Goal: Use online tool/utility: Utilize a website feature to perform a specific function

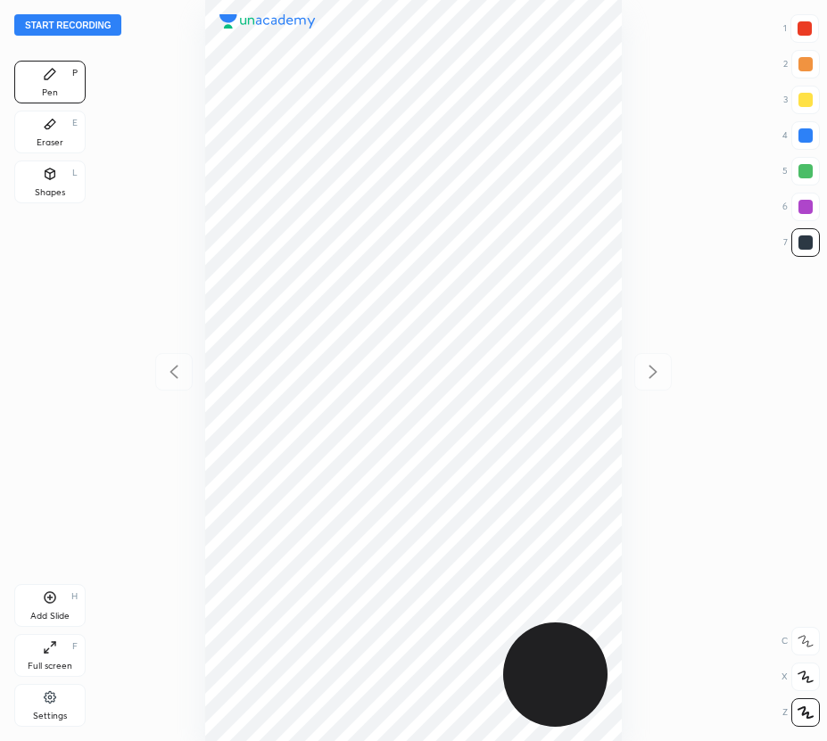
scroll to position [741, 541]
drag, startPoint x: 54, startPoint y: 126, endPoint x: 177, endPoint y: 250, distance: 174.7
click at [58, 129] on div "Eraser E" at bounding box center [49, 132] width 71 height 43
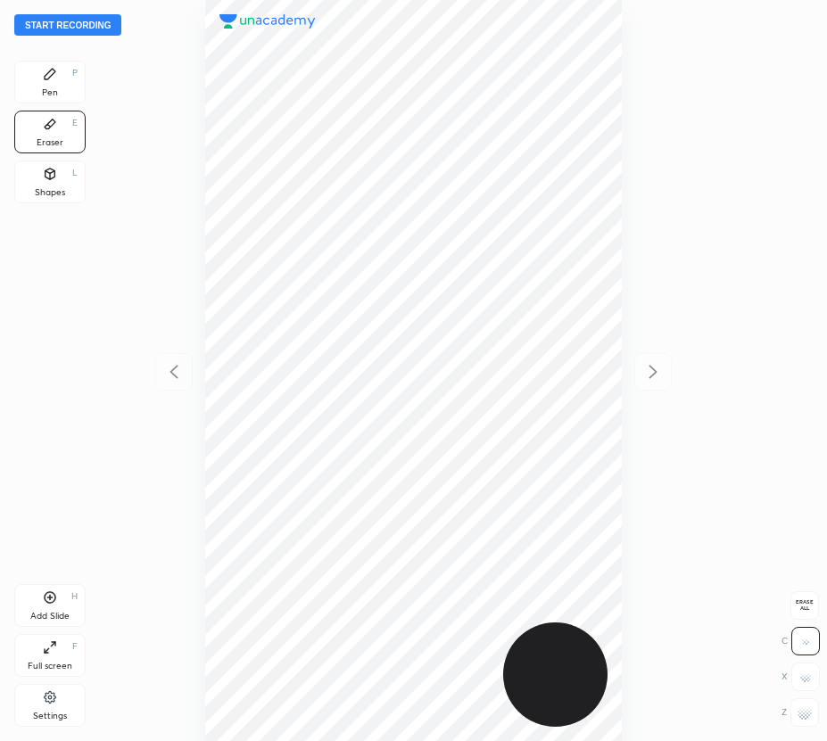
click at [804, 606] on span "Erase all" at bounding box center [804, 605] width 27 height 12
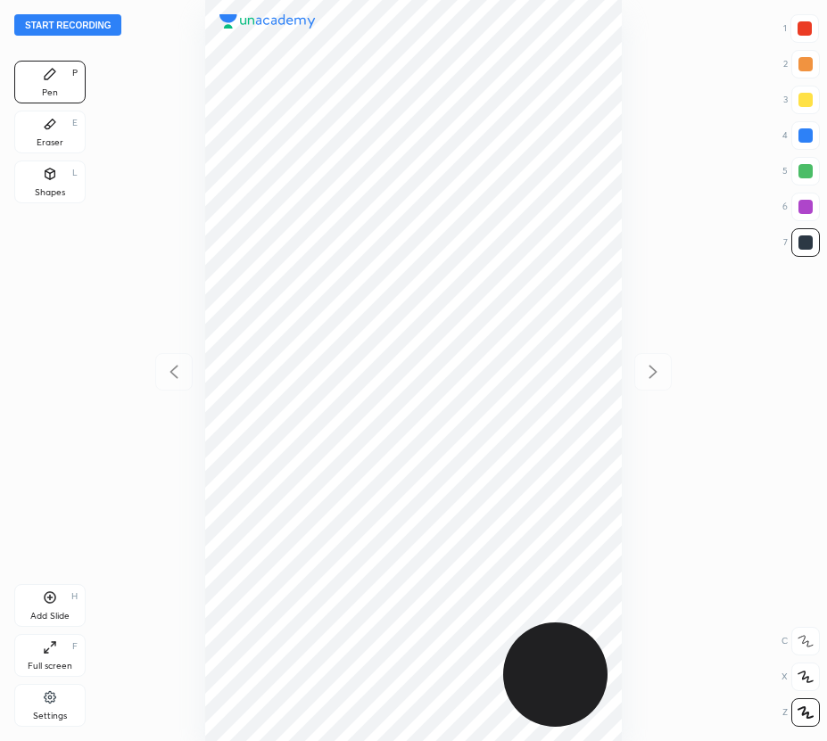
scroll to position [741, 541]
click at [68, 25] on button "Start recording" at bounding box center [67, 24] width 107 height 21
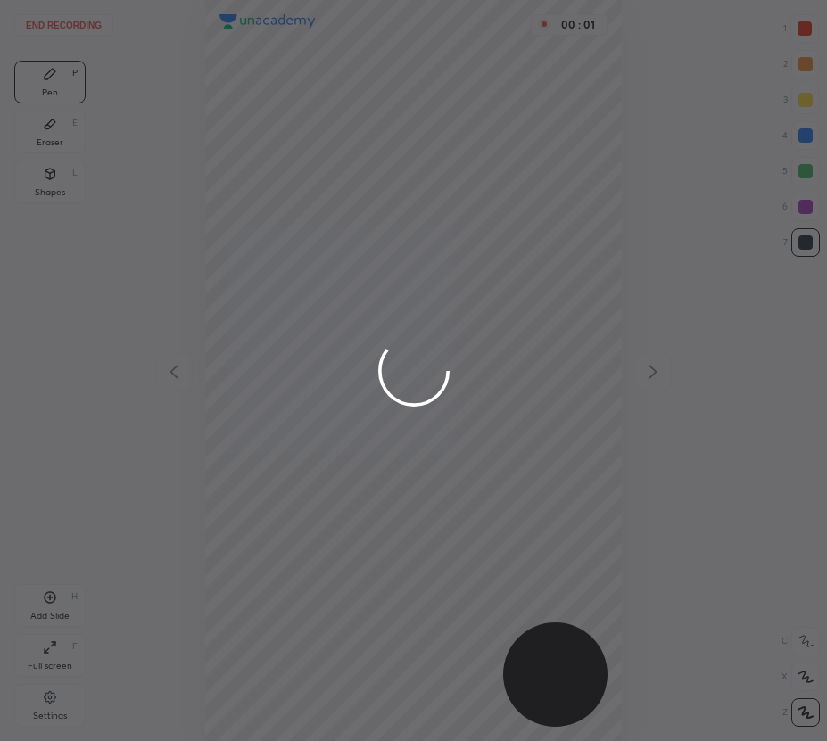
click at [803, 32] on div at bounding box center [413, 370] width 827 height 741
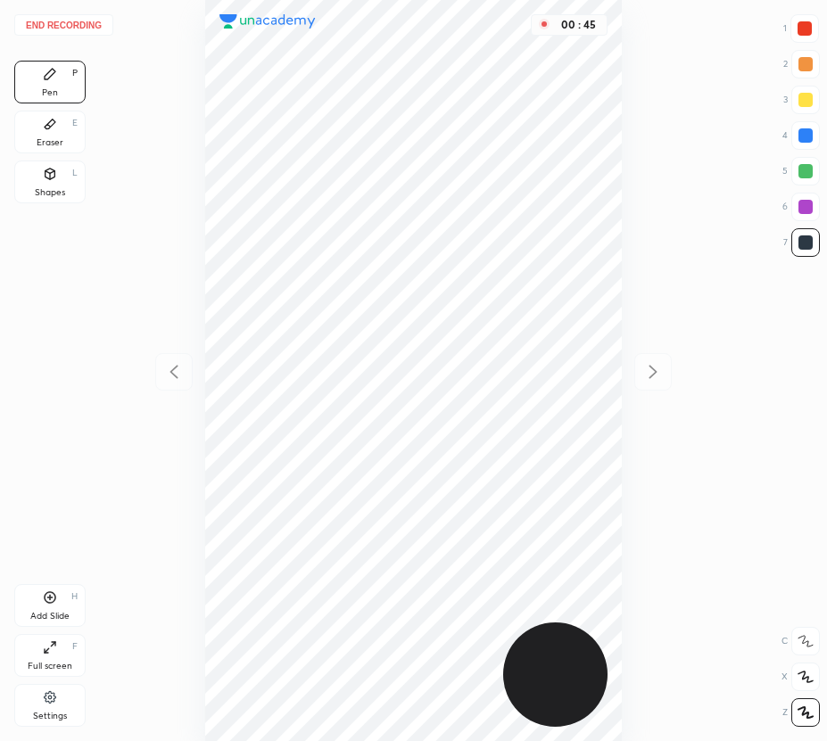
click at [43, 598] on icon at bounding box center [50, 597] width 14 height 14
click at [59, 600] on div "Add Slide H" at bounding box center [49, 605] width 71 height 43
drag, startPoint x: 177, startPoint y: 377, endPoint x: 171, endPoint y: 367, distance: 11.2
click at [177, 376] on icon at bounding box center [173, 371] width 8 height 13
click at [653, 362] on icon at bounding box center [652, 371] width 21 height 21
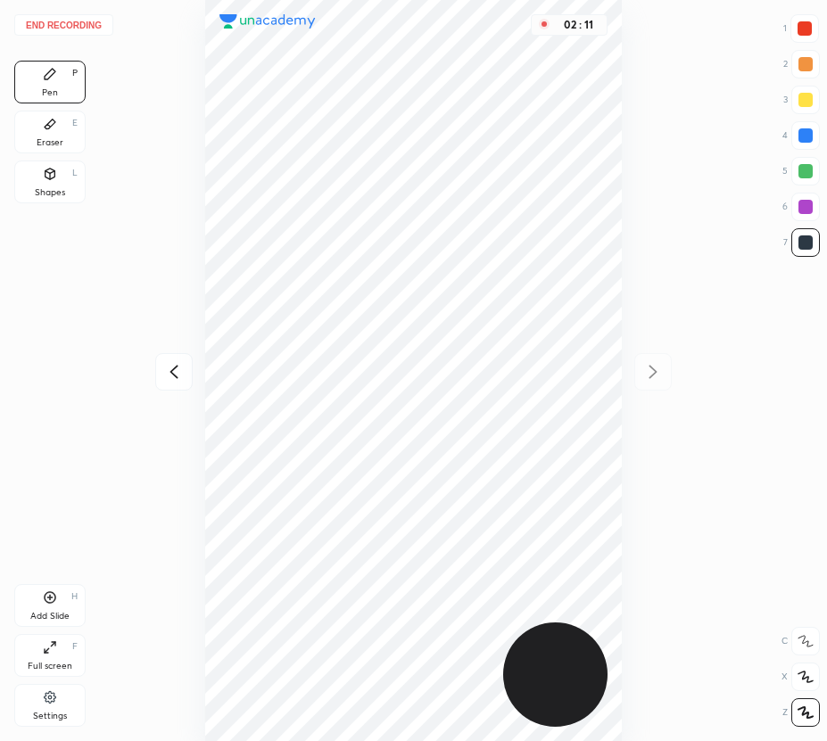
click at [179, 369] on icon at bounding box center [173, 371] width 21 height 21
click at [649, 372] on icon at bounding box center [652, 371] width 21 height 21
click at [173, 374] on icon at bounding box center [173, 371] width 8 height 13
click at [674, 374] on div "02 : 21" at bounding box center [413, 370] width 541 height 741
drag, startPoint x: 655, startPoint y: 374, endPoint x: 632, endPoint y: 384, distance: 24.7
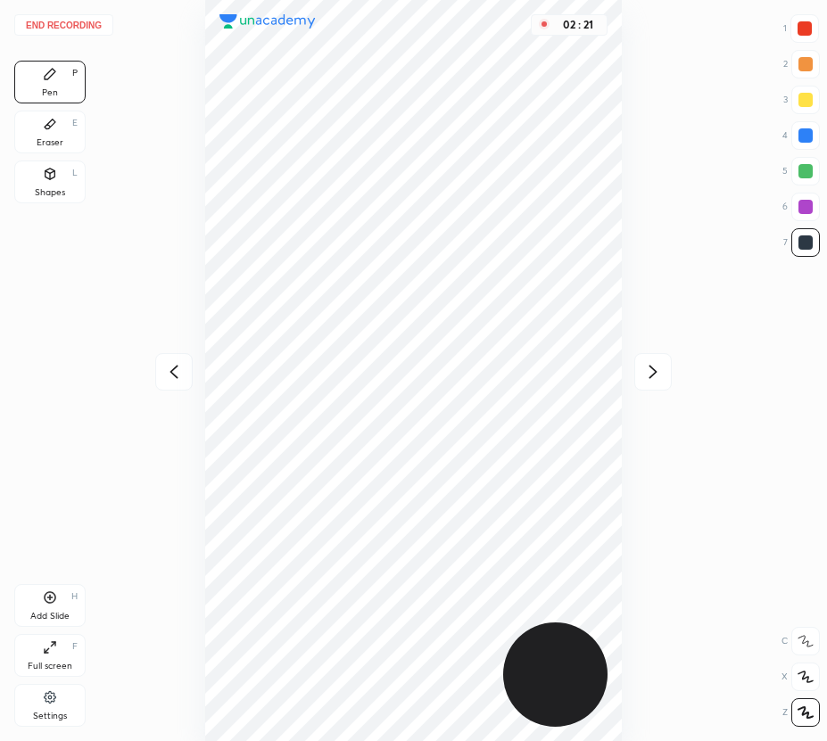
click at [653, 376] on icon at bounding box center [652, 371] width 21 height 21
drag, startPoint x: 804, startPoint y: 209, endPoint x: 791, endPoint y: 218, distance: 16.1
click at [801, 211] on div at bounding box center [805, 207] width 14 height 14
click at [53, 599] on icon at bounding box center [50, 597] width 14 height 14
drag, startPoint x: 178, startPoint y: 368, endPoint x: 203, endPoint y: 394, distance: 36.0
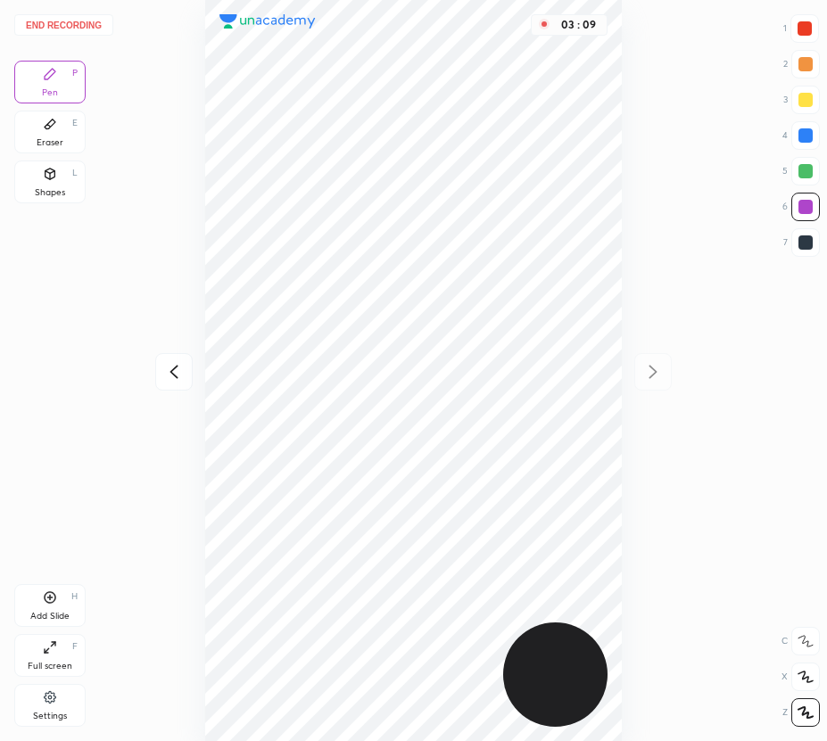
click at [178, 371] on icon at bounding box center [173, 371] width 21 height 21
click at [650, 375] on icon at bounding box center [652, 371] width 21 height 21
drag, startPoint x: 165, startPoint y: 386, endPoint x: 160, endPoint y: 375, distance: 12.0
click at [165, 384] on div at bounding box center [173, 371] width 37 height 37
click at [659, 375] on icon at bounding box center [652, 371] width 21 height 21
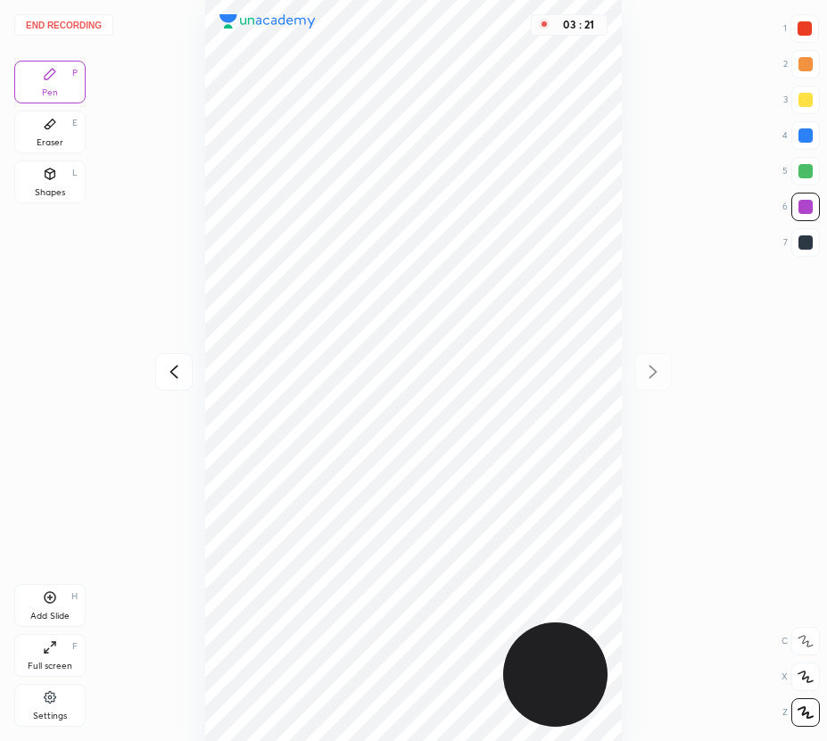
click at [170, 371] on icon at bounding box center [173, 371] width 8 height 13
click at [648, 366] on icon at bounding box center [652, 371] width 21 height 21
click at [78, 96] on div "Pen P" at bounding box center [49, 82] width 71 height 43
drag, startPoint x: 68, startPoint y: 121, endPoint x: 176, endPoint y: 144, distance: 110.4
click at [69, 124] on div "Eraser E" at bounding box center [49, 132] width 71 height 43
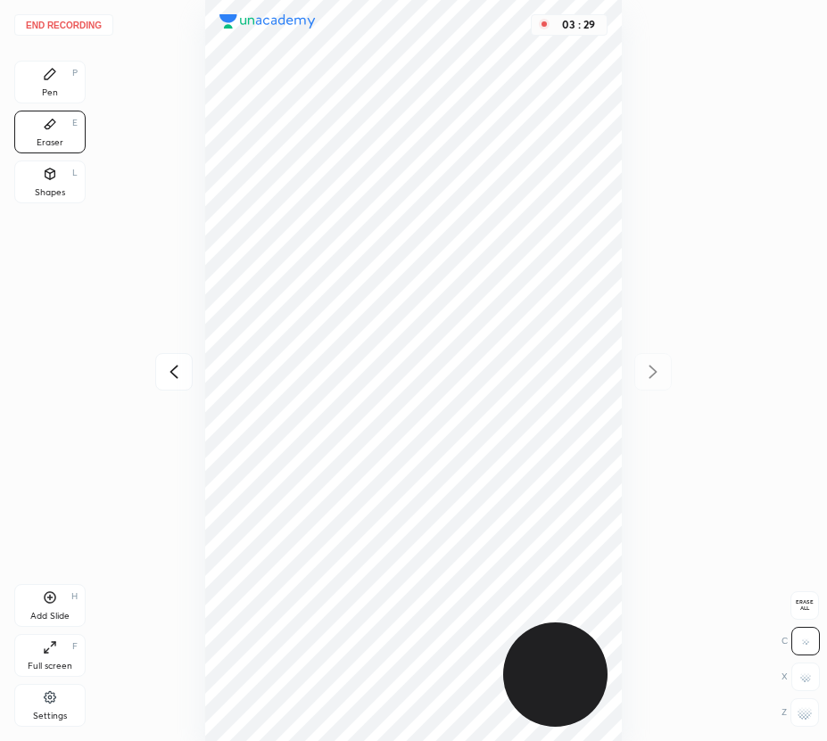
drag, startPoint x: 21, startPoint y: 72, endPoint x: 51, endPoint y: 87, distance: 33.1
click at [23, 75] on div "Pen P" at bounding box center [49, 82] width 71 height 43
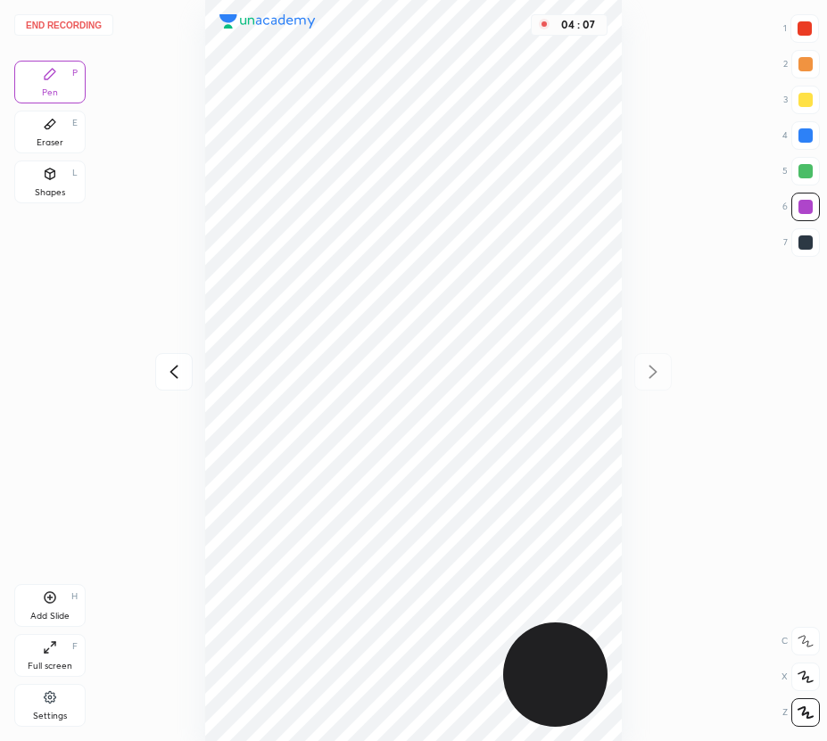
drag, startPoint x: 804, startPoint y: 170, endPoint x: 628, endPoint y: 359, distance: 258.7
click at [803, 171] on div at bounding box center [805, 171] width 14 height 14
click at [50, 607] on div "Add Slide H" at bounding box center [49, 605] width 71 height 43
click at [801, 35] on div at bounding box center [804, 28] width 29 height 29
drag, startPoint x: 806, startPoint y: 234, endPoint x: 690, endPoint y: 304, distance: 135.7
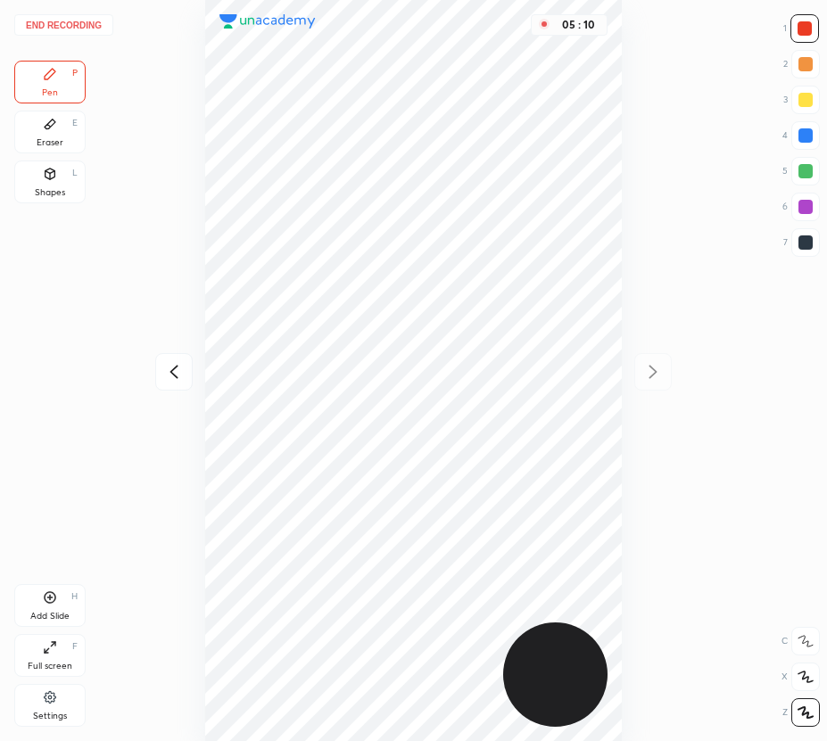
click at [806, 237] on div at bounding box center [805, 242] width 29 height 29
click at [46, 605] on div "Add Slide H" at bounding box center [49, 605] width 71 height 43
drag, startPoint x: 809, startPoint y: 137, endPoint x: 796, endPoint y: 143, distance: 13.6
click at [810, 137] on div at bounding box center [805, 135] width 14 height 14
click at [179, 375] on icon at bounding box center [173, 371] width 21 height 21
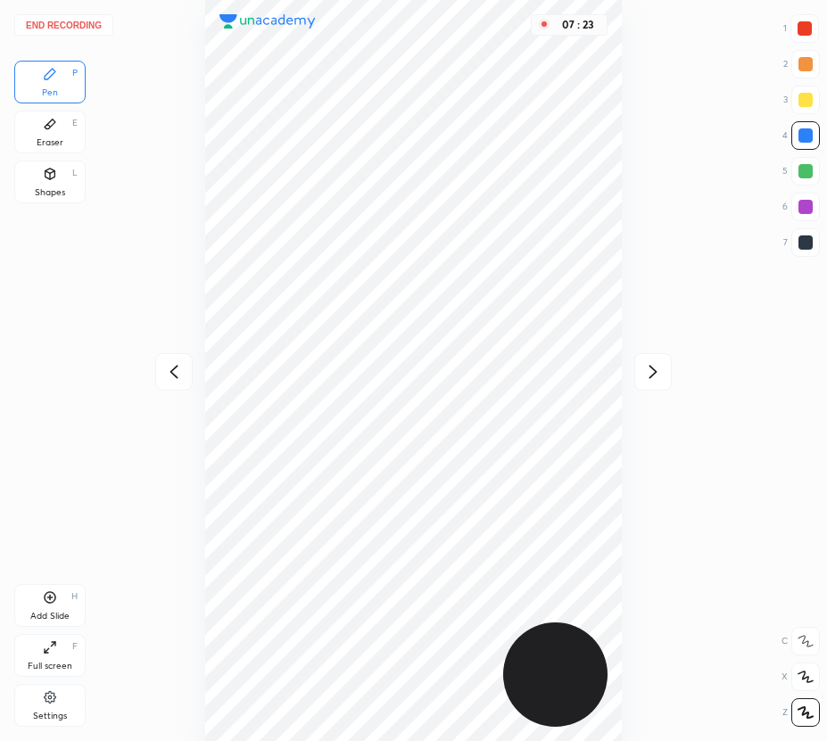
click at [651, 367] on icon at bounding box center [653, 371] width 8 height 13
click at [175, 376] on icon at bounding box center [173, 371] width 8 height 13
drag, startPoint x: 50, startPoint y: 136, endPoint x: 113, endPoint y: 191, distance: 83.5
click at [52, 136] on div "Eraser E" at bounding box center [49, 132] width 71 height 43
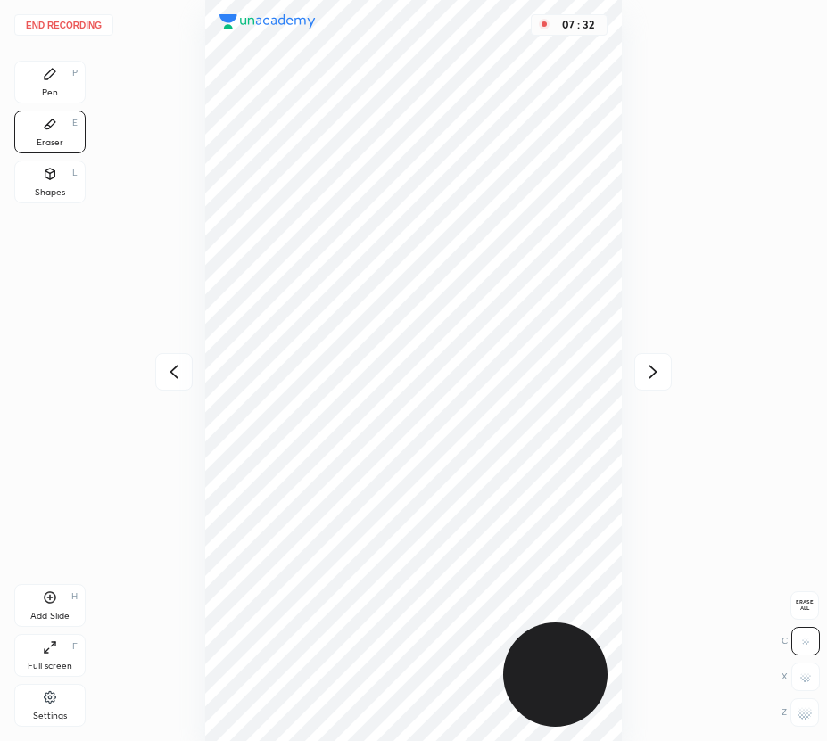
drag, startPoint x: 648, startPoint y: 373, endPoint x: 638, endPoint y: 370, distance: 11.0
click at [648, 375] on icon at bounding box center [652, 371] width 21 height 21
drag, startPoint x: 59, startPoint y: 73, endPoint x: 169, endPoint y: 182, distance: 155.1
click at [71, 80] on div "Pen P" at bounding box center [49, 82] width 71 height 43
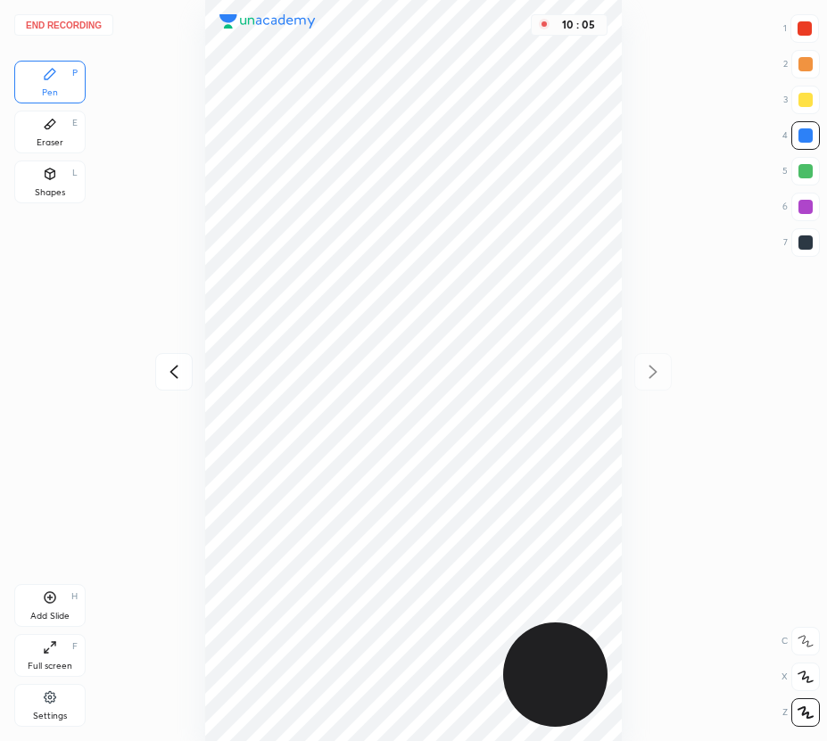
click at [167, 371] on icon at bounding box center [173, 371] width 21 height 21
drag, startPoint x: 47, startPoint y: 126, endPoint x: 158, endPoint y: 248, distance: 164.8
click at [51, 127] on icon at bounding box center [50, 125] width 11 height 10
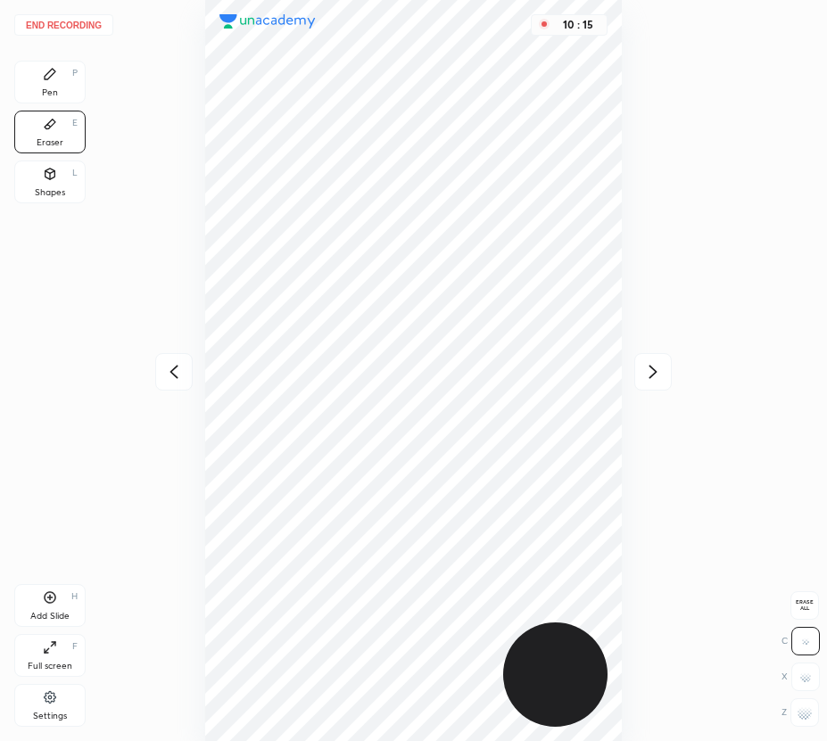
click at [67, 98] on div "Pen P" at bounding box center [49, 82] width 71 height 43
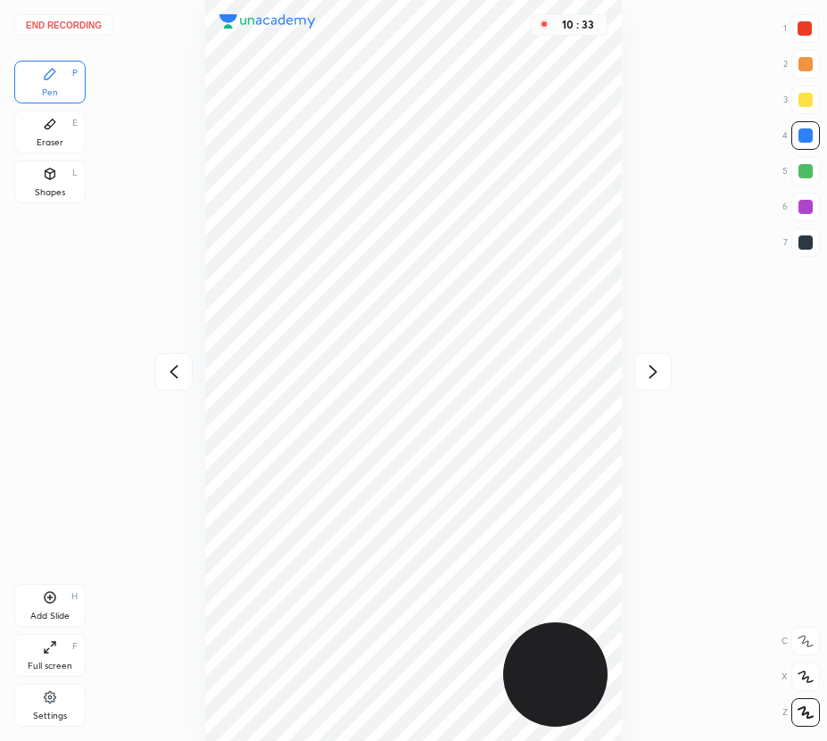
click at [657, 374] on icon at bounding box center [652, 371] width 21 height 21
click at [85, 27] on button "End recording" at bounding box center [63, 24] width 99 height 21
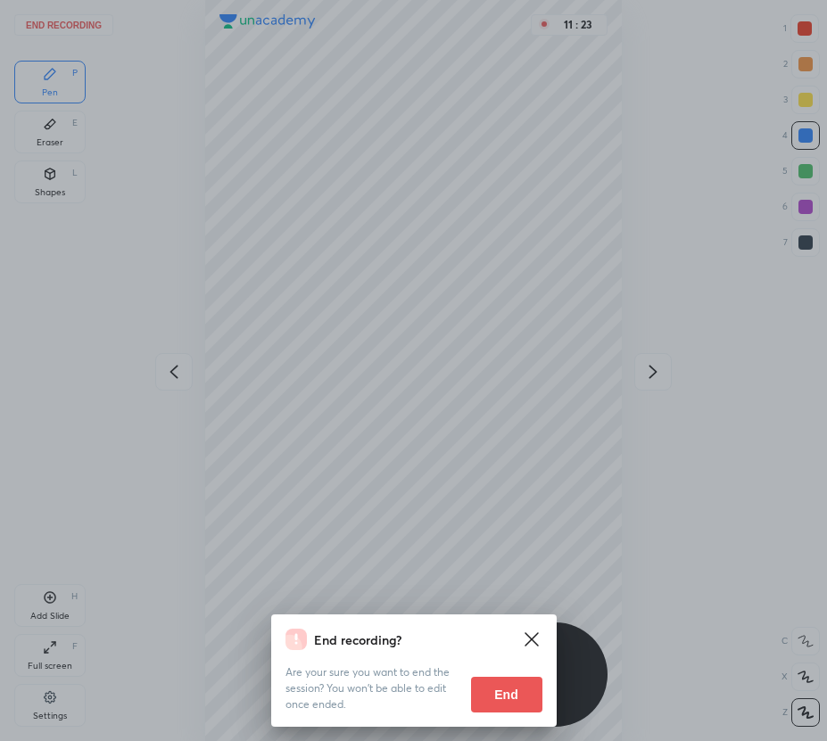
click at [500, 698] on button "End" at bounding box center [506, 695] width 71 height 36
